Goal: Information Seeking & Learning: Learn about a topic

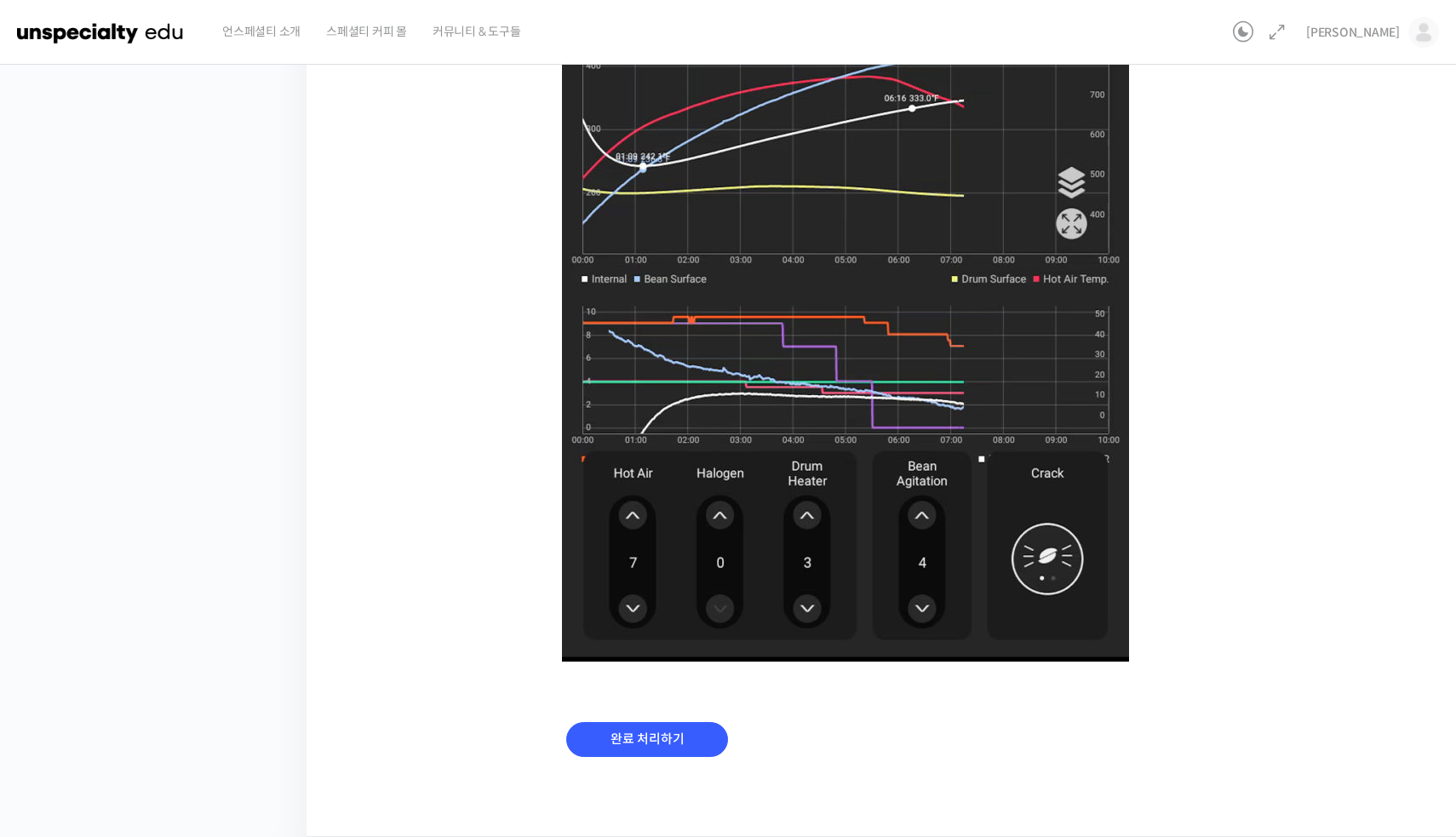
scroll to position [955, 0]
click at [636, 753] on input "완료 처리하기" at bounding box center [646, 739] width 162 height 35
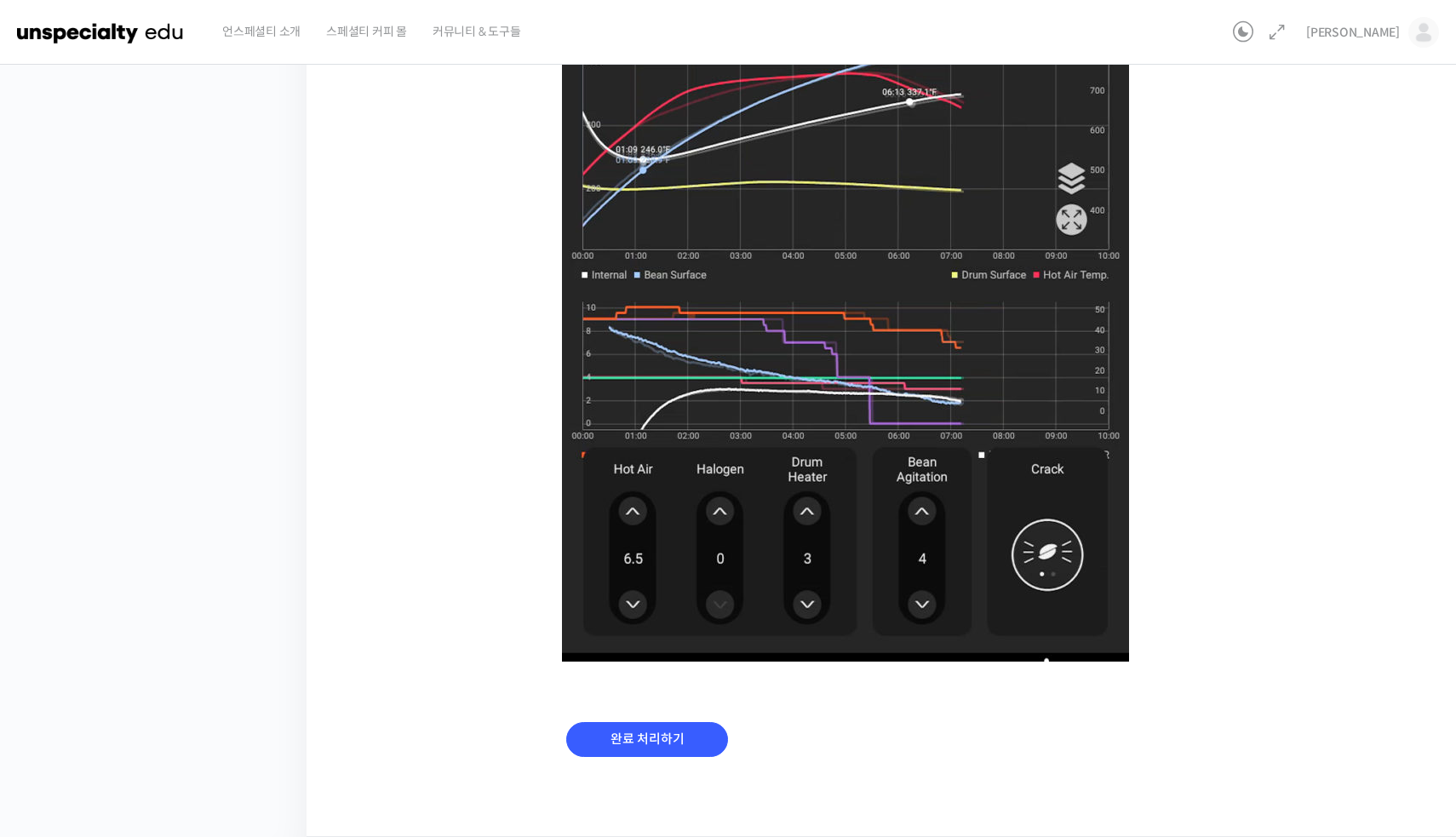
scroll to position [955, 0]
click at [630, 744] on input "완료 처리하기" at bounding box center [646, 740] width 162 height 35
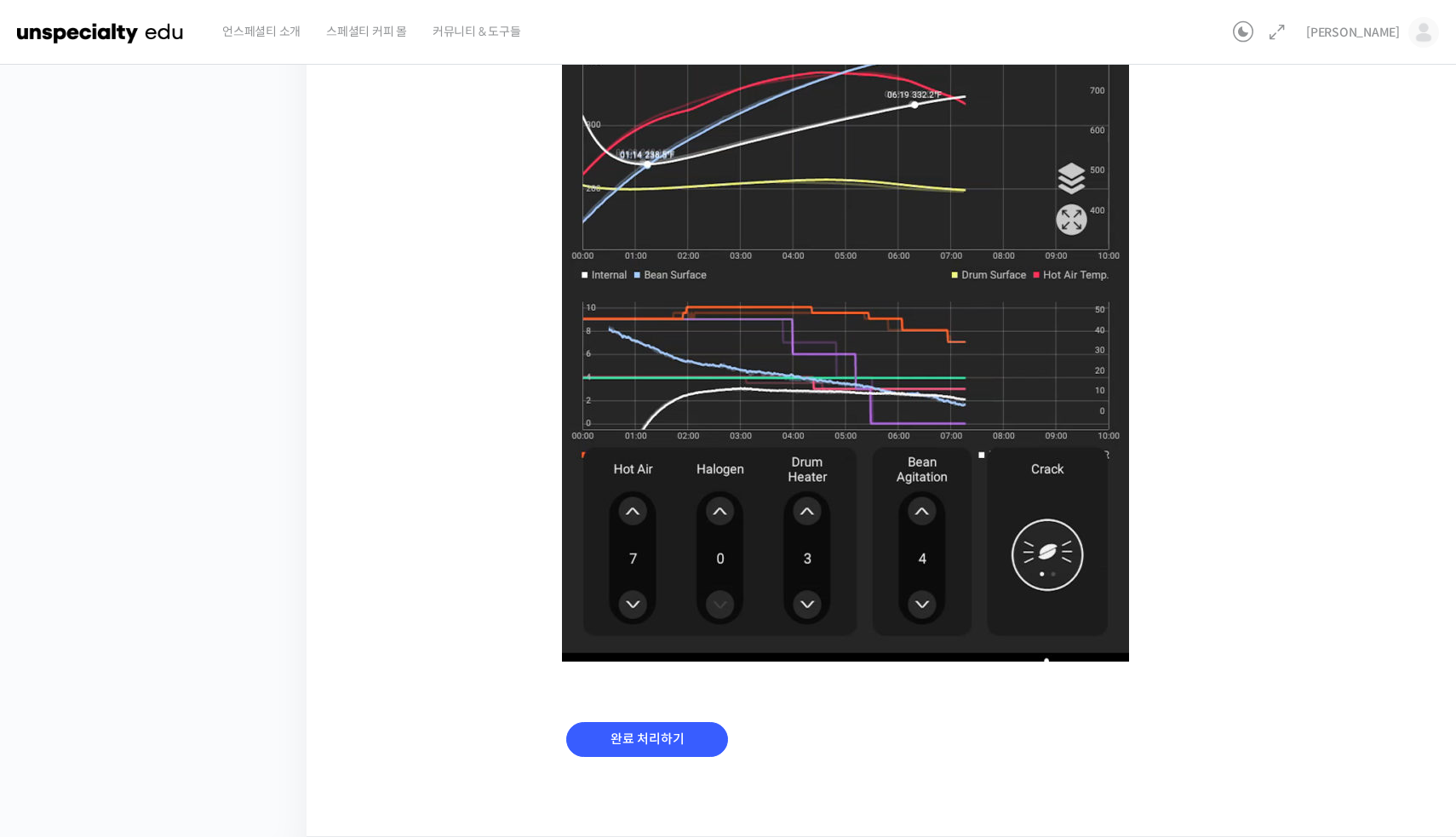
scroll to position [922, 0]
click at [670, 720] on div "완료 처리하기" at bounding box center [647, 754] width 170 height 70
click at [673, 730] on input "완료 처리하기" at bounding box center [646, 740] width 162 height 35
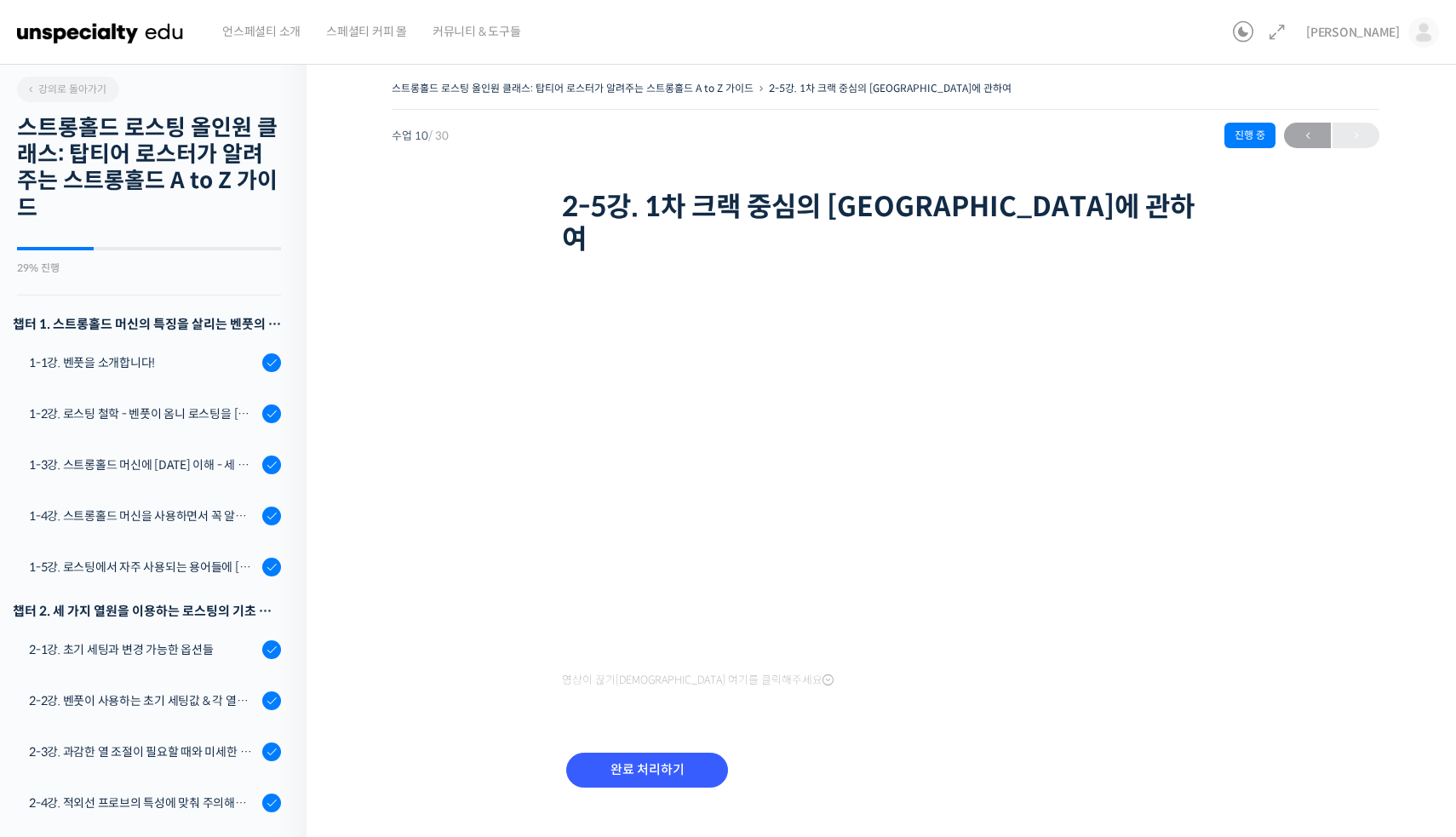
scroll to position [766, 0]
